Goal: Task Accomplishment & Management: Use online tool/utility

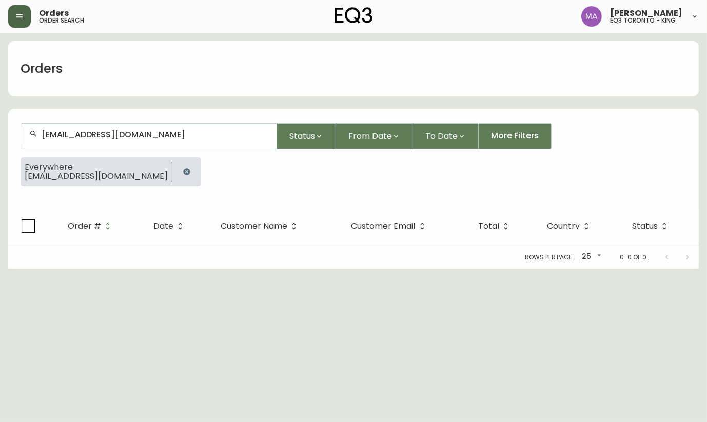
click at [10, 18] on button "button" at bounding box center [19, 16] width 23 height 23
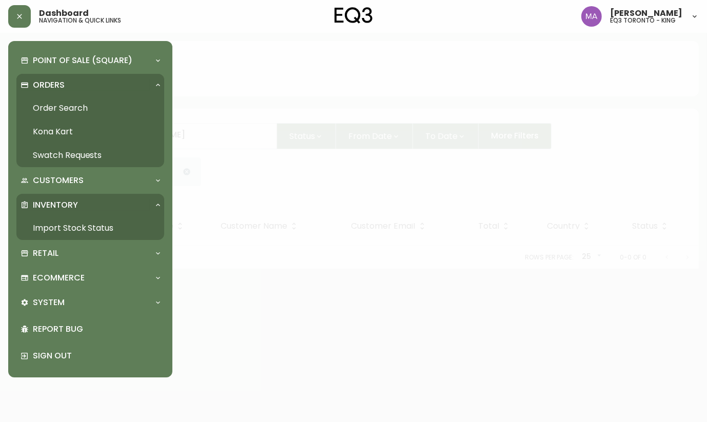
click at [73, 227] on link "Import Stock Status" at bounding box center [90, 228] width 148 height 24
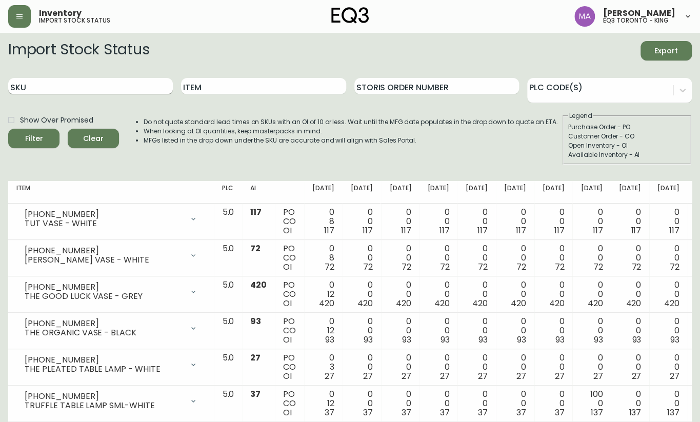
click at [65, 82] on input "SKU" at bounding box center [90, 86] width 165 height 16
paste input "[PHONE_NUMBER]"
click at [8, 129] on button "Filter" at bounding box center [33, 138] width 51 height 19
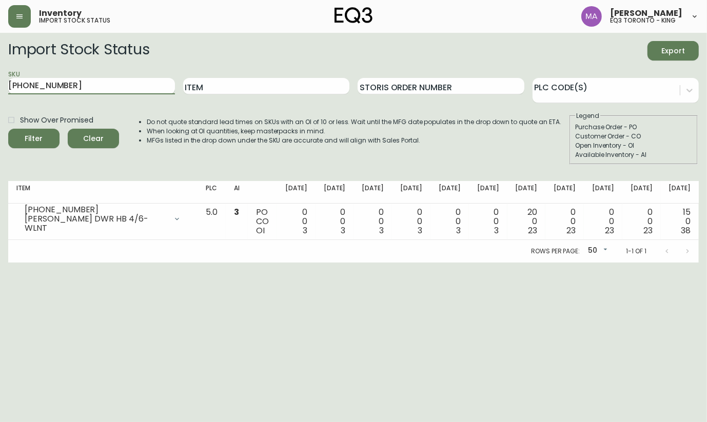
click at [106, 82] on input "[PHONE_NUMBER]" at bounding box center [91, 86] width 167 height 16
type input "7"
paste input "[PHONE_NUMBER]"
click at [8, 129] on button "Filter" at bounding box center [33, 138] width 51 height 19
click at [151, 83] on input "[PHONE_NUMBER]" at bounding box center [91, 86] width 167 height 16
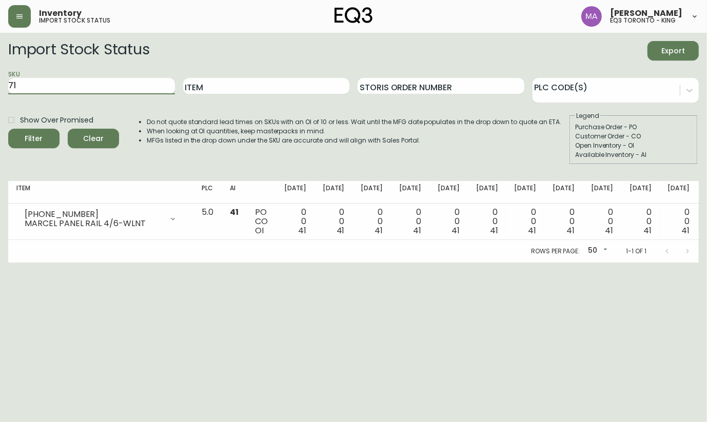
type input "7"
paste input "[PHONE_NUMBER]"
type input "[PHONE_NUMBER]"
click at [8, 129] on button "Filter" at bounding box center [33, 138] width 51 height 19
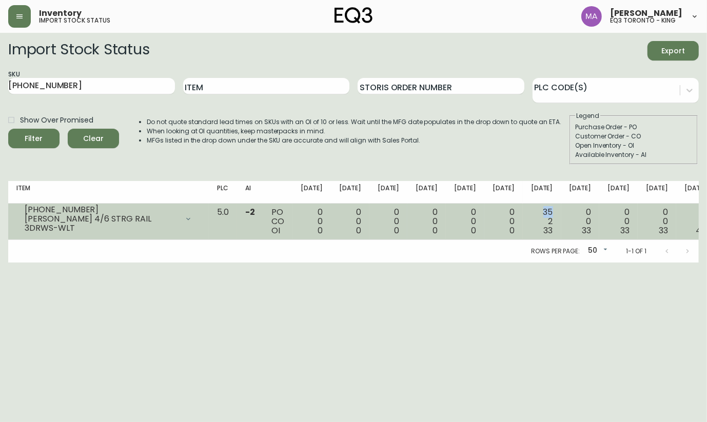
drag, startPoint x: 472, startPoint y: 211, endPoint x: 459, endPoint y: 211, distance: 13.3
click at [523, 211] on td "35 2 33" at bounding box center [542, 222] width 38 height 36
